Goal: Entertainment & Leisure: Consume media (video, audio)

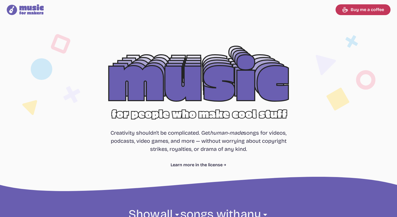
select select "most popular"
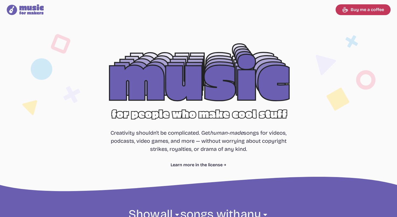
click at [214, 77] on div at bounding box center [198, 86] width 345 height 109
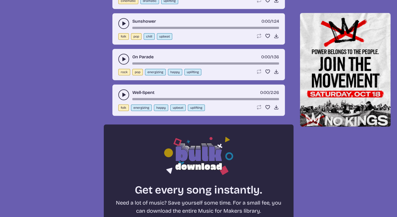
scroll to position [320, 0]
click at [132, 37] on button "pop" at bounding box center [136, 36] width 11 height 6
select select "pop"
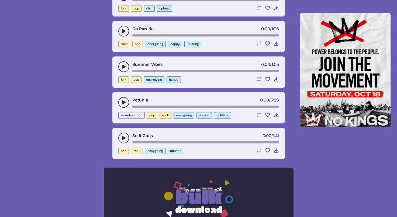
scroll to position [277, 0]
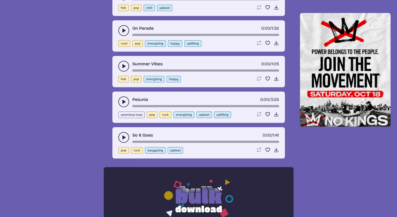
click at [123, 100] on use "play-pause toggle" at bounding box center [123, 101] width 5 height 5
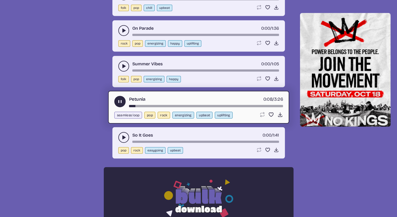
click at [261, 105] on div "song-time-bar" at bounding box center [206, 106] width 154 height 2
click at [119, 134] on button "play-pause toggle" at bounding box center [123, 137] width 11 height 11
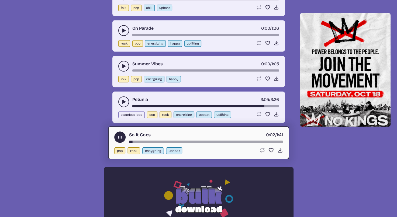
click at [256, 140] on div "song-time-bar" at bounding box center [206, 141] width 154 height 2
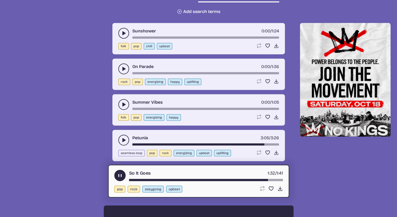
scroll to position [236, 0]
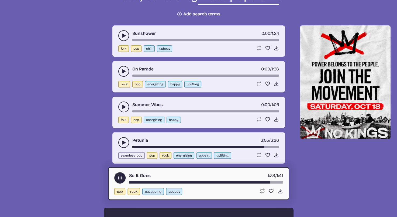
click at [120, 32] on button "play-pause toggle" at bounding box center [123, 35] width 11 height 11
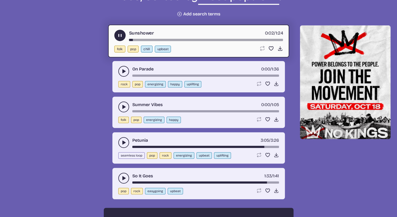
click at [123, 72] on use "play-pause toggle" at bounding box center [123, 70] width 5 height 5
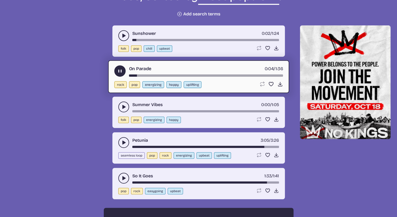
click at [259, 74] on div "song-time-bar" at bounding box center [206, 75] width 154 height 2
click at [117, 68] on icon "play-pause toggle" at bounding box center [120, 71] width 6 height 6
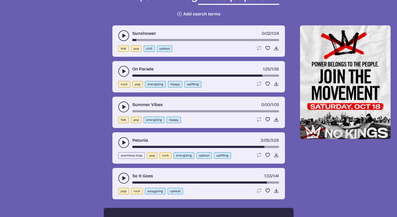
click at [123, 107] on icon "play-pause toggle" at bounding box center [123, 106] width 5 height 5
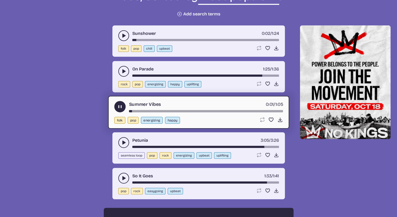
click at [261, 110] on div "song-time-bar" at bounding box center [206, 111] width 154 height 2
click at [120, 108] on icon "play-pause toggle" at bounding box center [120, 107] width 6 height 6
